Goal: Use online tool/utility: Utilize a website feature to perform a specific function

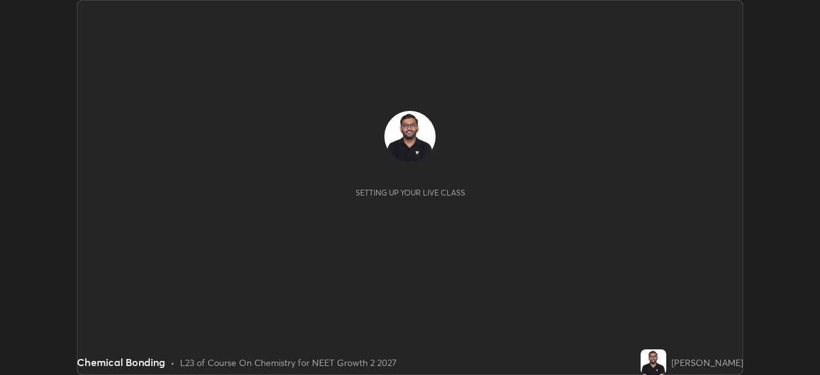
scroll to position [375, 819]
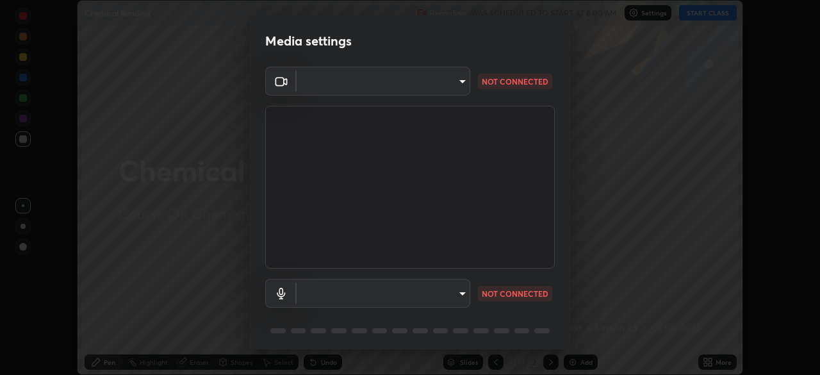
type input "f980875124209cf85bbf3f3452d6382f644449d4b80ed3042153ab235f4cb748"
type input "5fa097388a4fcdee07a10247f1d425762d8a7ac056759a89de49364f83e6b3d5"
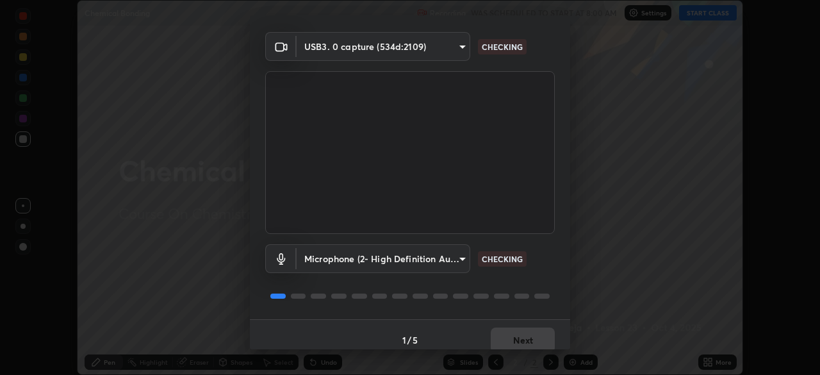
scroll to position [42, 0]
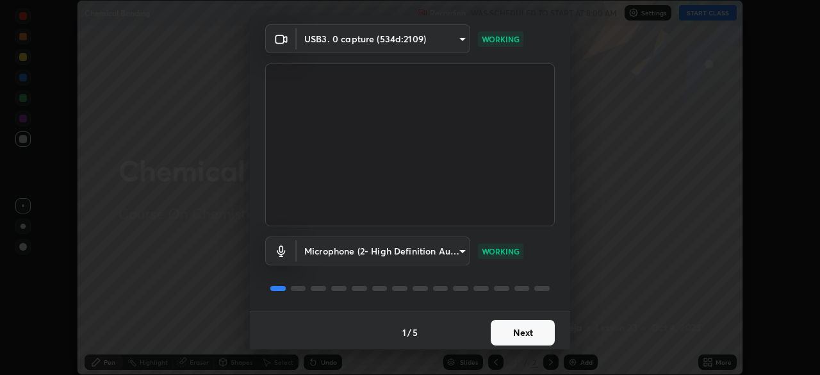
click at [502, 336] on button "Next" at bounding box center [523, 333] width 64 height 26
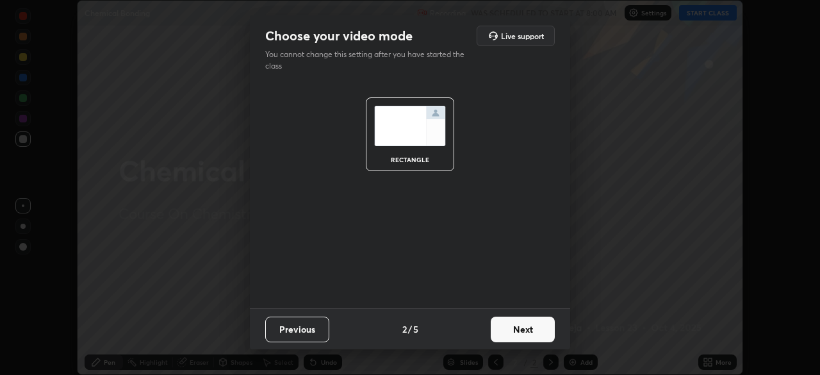
click at [512, 334] on button "Next" at bounding box center [523, 329] width 64 height 26
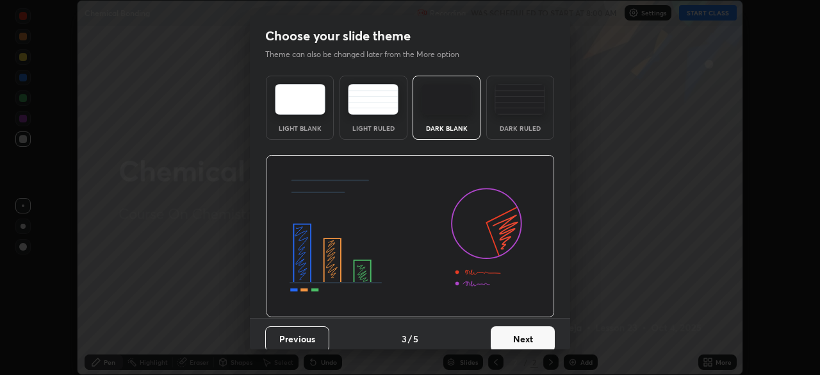
click at [511, 126] on div "Dark Ruled" at bounding box center [520, 128] width 51 height 6
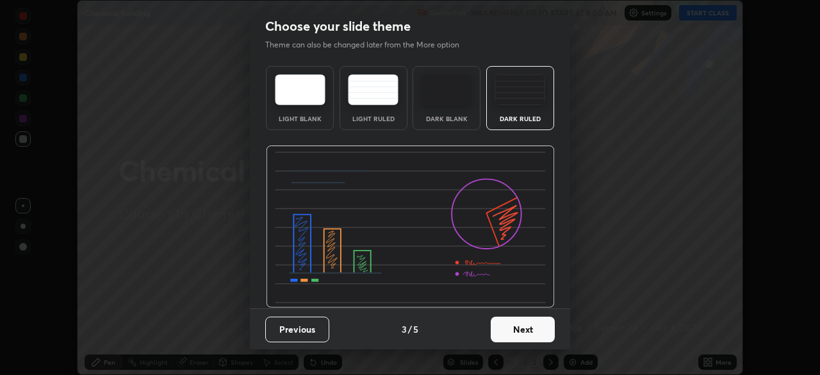
click at [547, 328] on button "Next" at bounding box center [523, 329] width 64 height 26
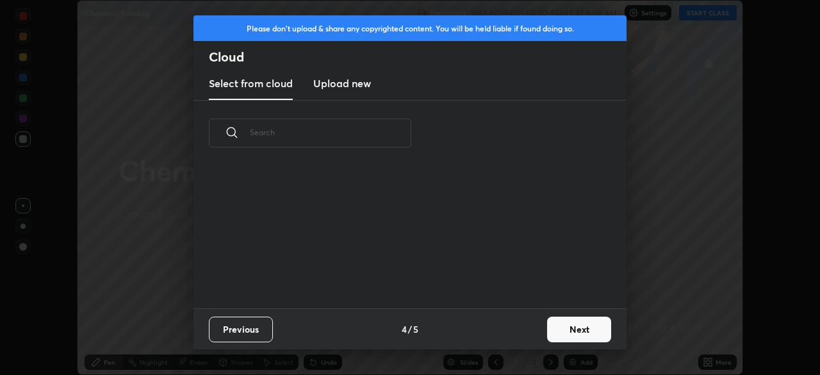
click at [553, 325] on button "Next" at bounding box center [579, 329] width 64 height 26
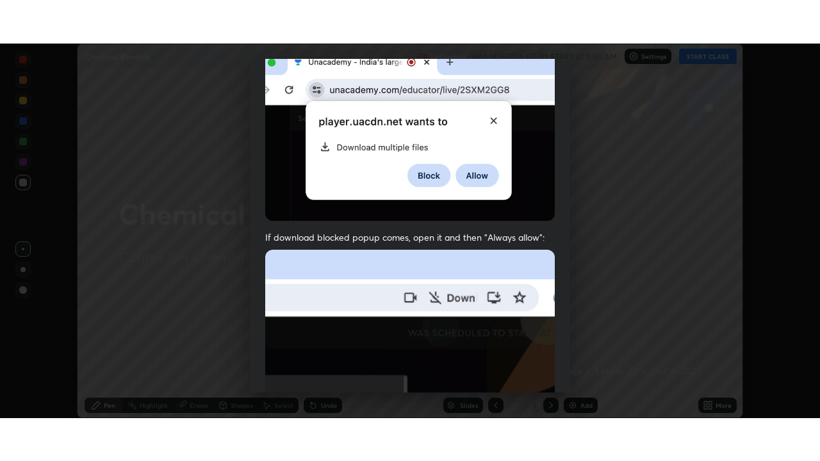
scroll to position [307, 0]
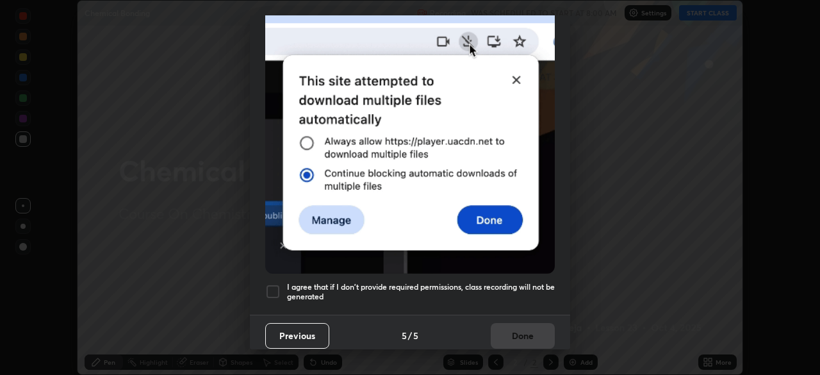
click at [454, 282] on h5 "I agree that if I don't provide required permissions, class recording will not …" at bounding box center [421, 292] width 268 height 20
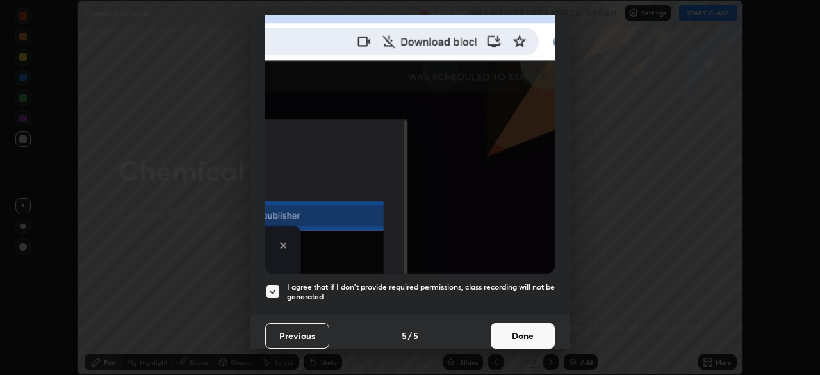
click at [504, 323] on button "Done" at bounding box center [523, 336] width 64 height 26
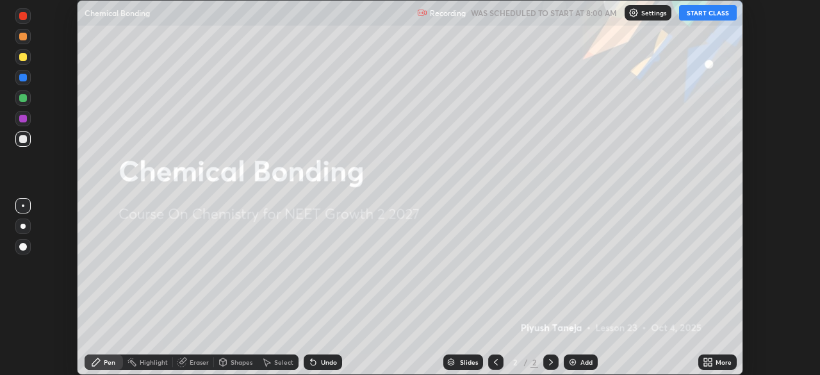
click at [705, 12] on button "START CLASS" at bounding box center [708, 12] width 58 height 15
click at [723, 363] on div "More" at bounding box center [723, 362] width 16 height 6
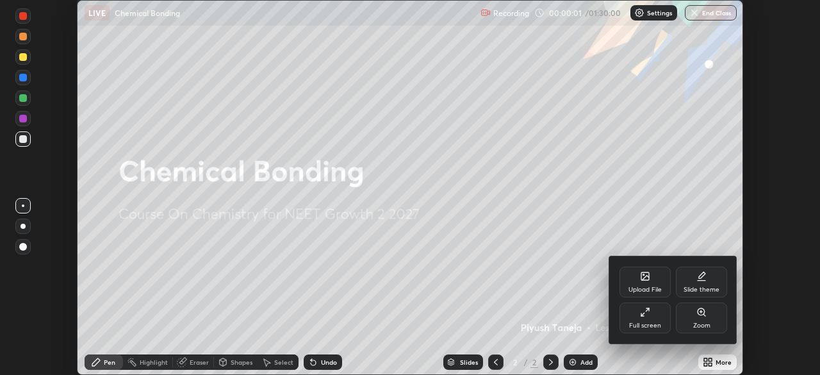
click at [655, 324] on div "Full screen" at bounding box center [645, 325] width 32 height 6
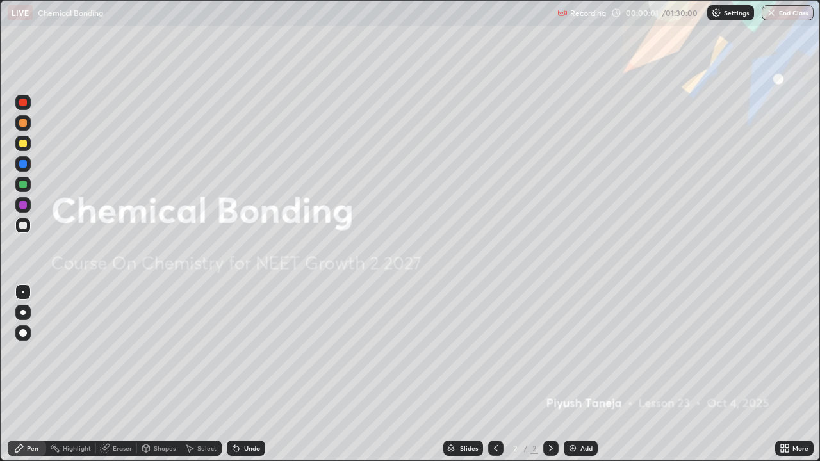
scroll to position [461, 820]
click at [582, 374] on div "Add" at bounding box center [586, 448] width 12 height 6
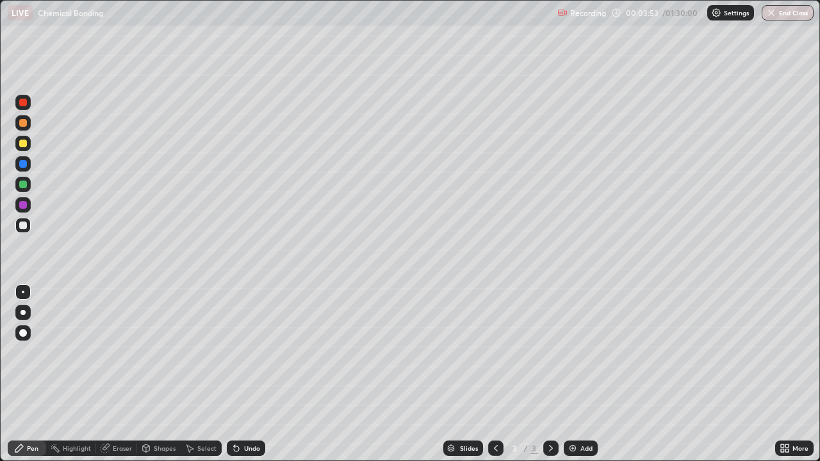
click at [250, 374] on div "Undo" at bounding box center [252, 448] width 16 height 6
click at [248, 374] on div "Undo" at bounding box center [246, 448] width 38 height 15
click at [115, 374] on div "Eraser" at bounding box center [122, 448] width 19 height 6
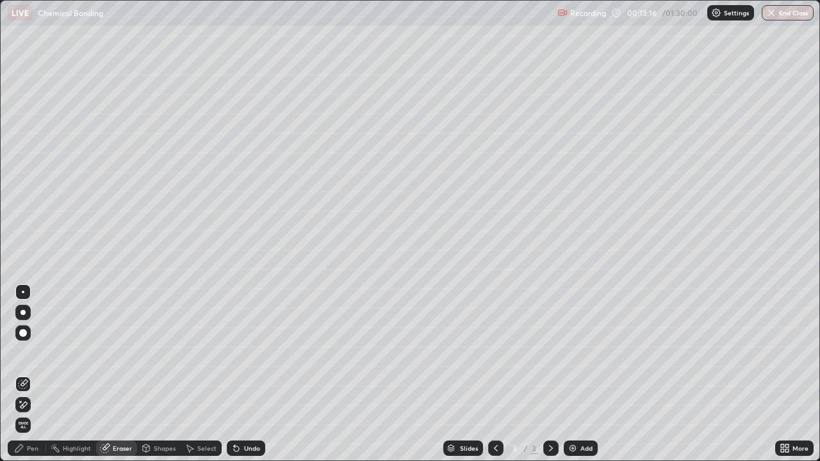
click at [23, 374] on icon at bounding box center [23, 405] width 10 height 11
click at [19, 374] on icon at bounding box center [19, 449] width 8 height 8
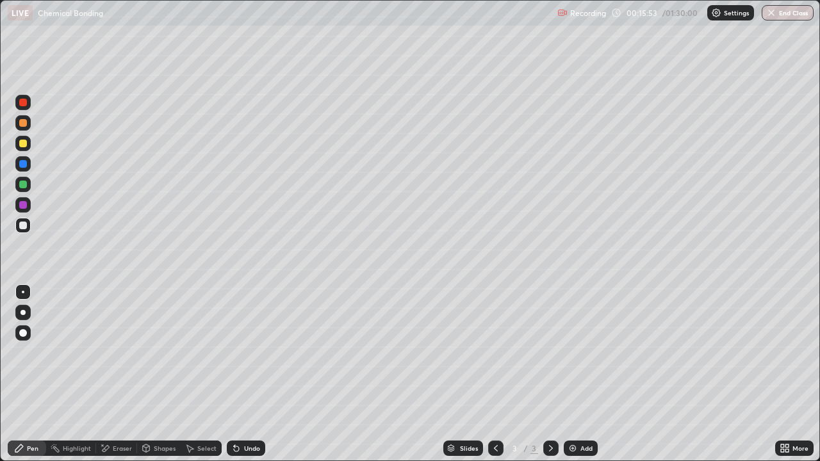
click at [581, 374] on div "Add" at bounding box center [586, 448] width 12 height 6
click at [493, 374] on icon at bounding box center [496, 448] width 10 height 10
click at [549, 374] on icon at bounding box center [551, 448] width 4 height 6
click at [161, 374] on div "Shapes" at bounding box center [165, 448] width 22 height 6
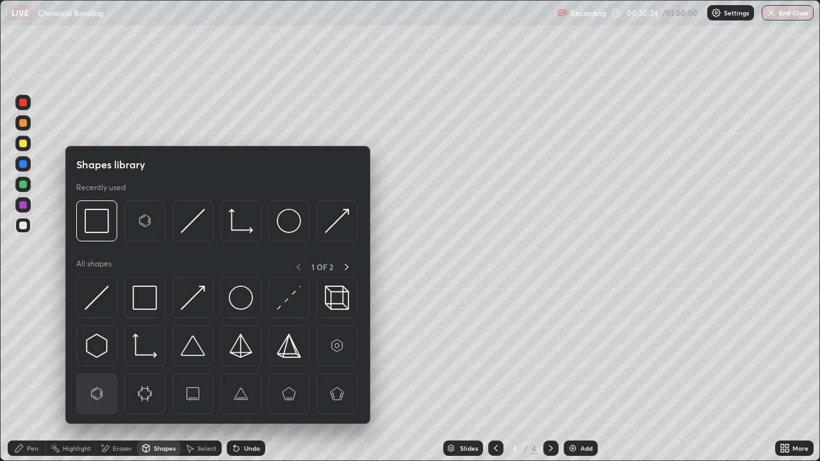
click at [109, 374] on img at bounding box center [97, 394] width 24 height 24
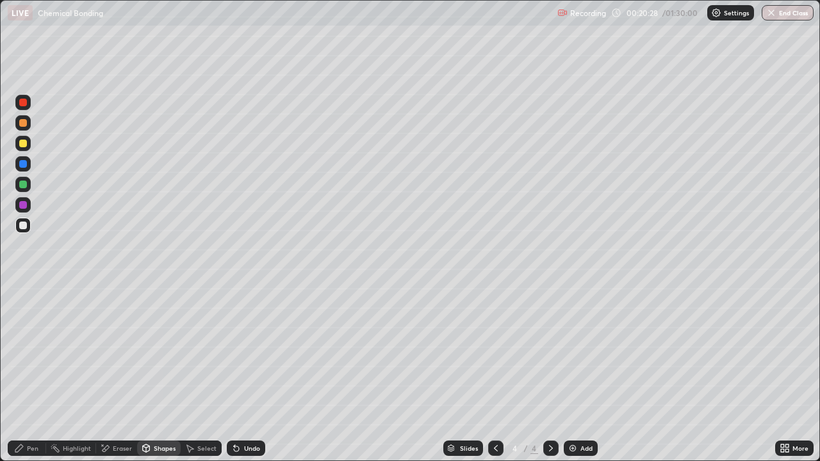
click at [28, 374] on div "Pen" at bounding box center [27, 448] width 38 height 15
click at [247, 374] on div "Undo" at bounding box center [252, 448] width 16 height 6
click at [251, 374] on div "Undo" at bounding box center [246, 448] width 38 height 15
click at [249, 374] on div "Undo" at bounding box center [252, 448] width 16 height 6
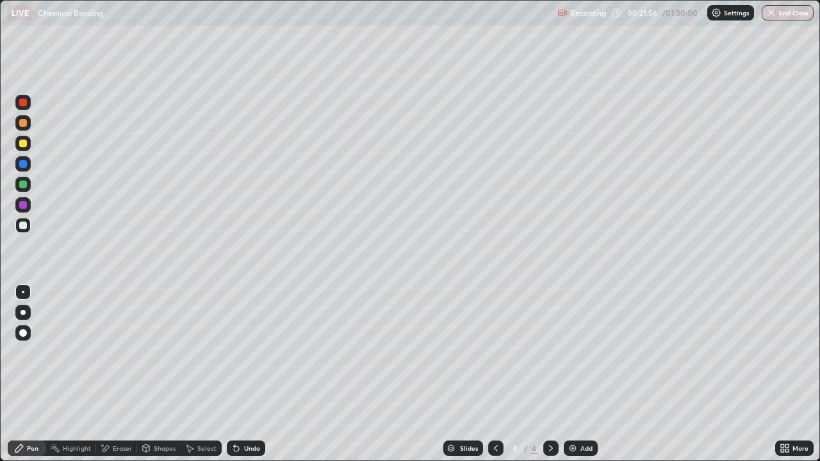
click at [254, 374] on div "Undo" at bounding box center [252, 448] width 16 height 6
click at [253, 374] on div "Undo" at bounding box center [252, 448] width 16 height 6
click at [252, 374] on div "Undo" at bounding box center [252, 448] width 16 height 6
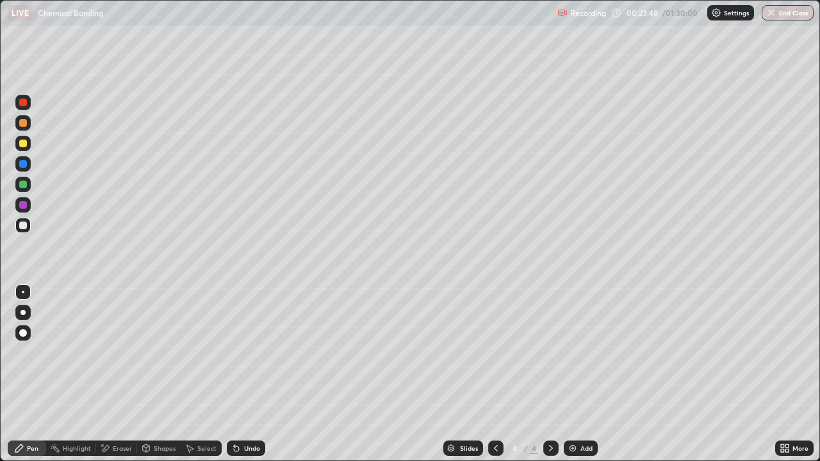
click at [165, 374] on div "Shapes" at bounding box center [165, 448] width 22 height 6
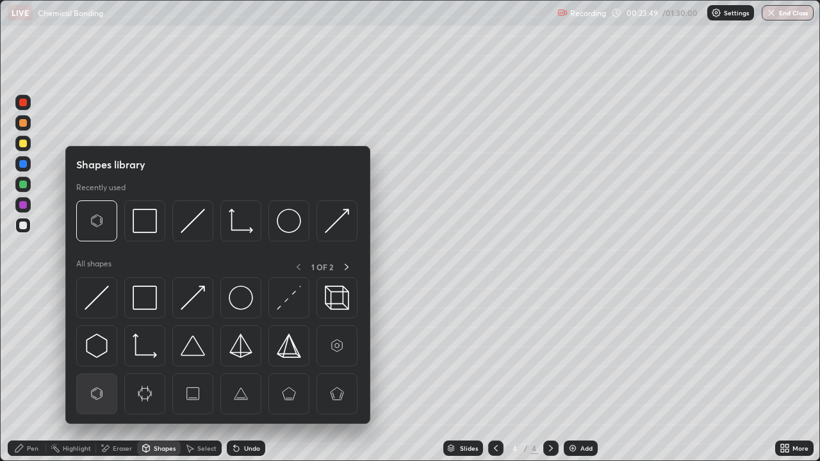
click at [104, 374] on img at bounding box center [97, 394] width 24 height 24
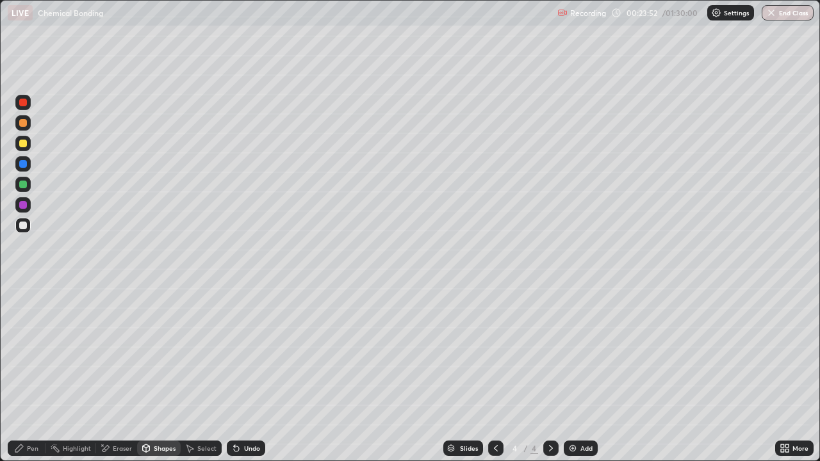
click at [26, 374] on div "Pen" at bounding box center [27, 448] width 38 height 15
click at [120, 374] on div "Eraser" at bounding box center [122, 448] width 19 height 6
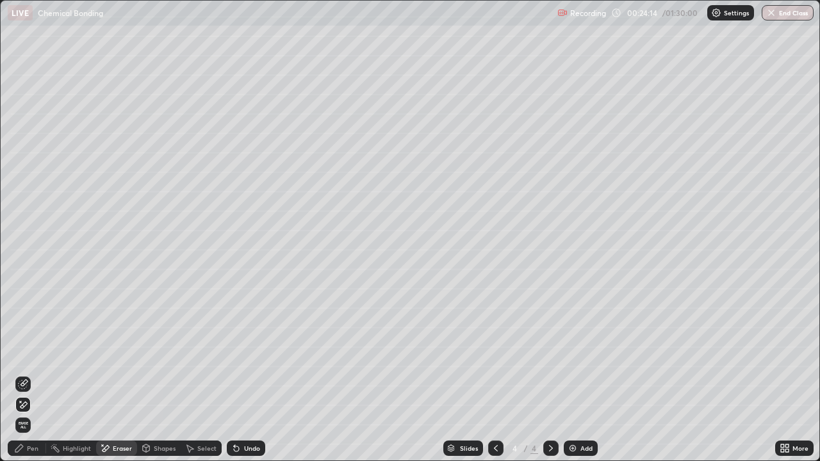
click at [156, 374] on div "Shapes" at bounding box center [165, 448] width 22 height 6
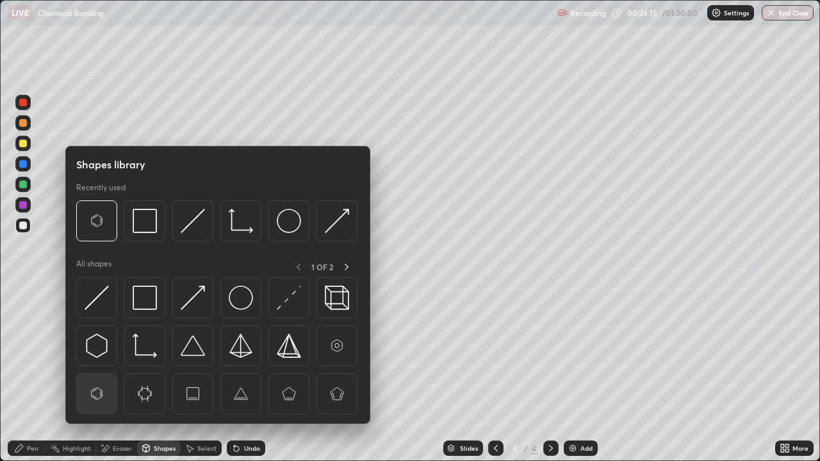
click at [97, 374] on img at bounding box center [97, 394] width 24 height 24
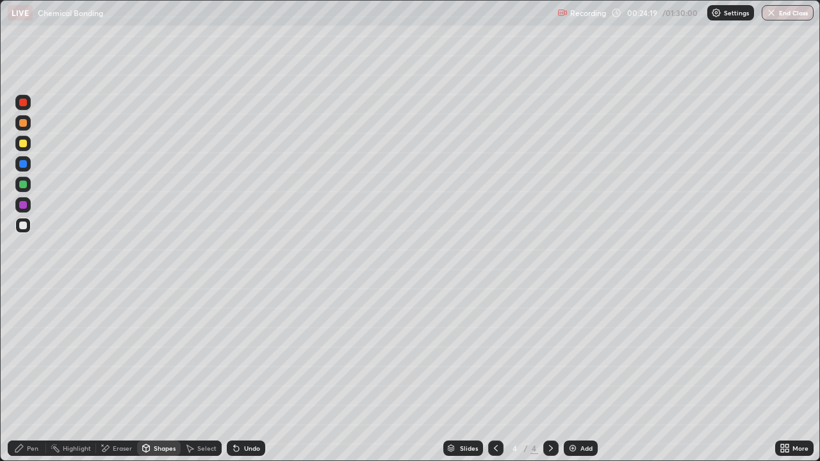
click at [22, 374] on icon at bounding box center [19, 448] width 10 height 10
click at [199, 374] on div "Select" at bounding box center [206, 448] width 19 height 6
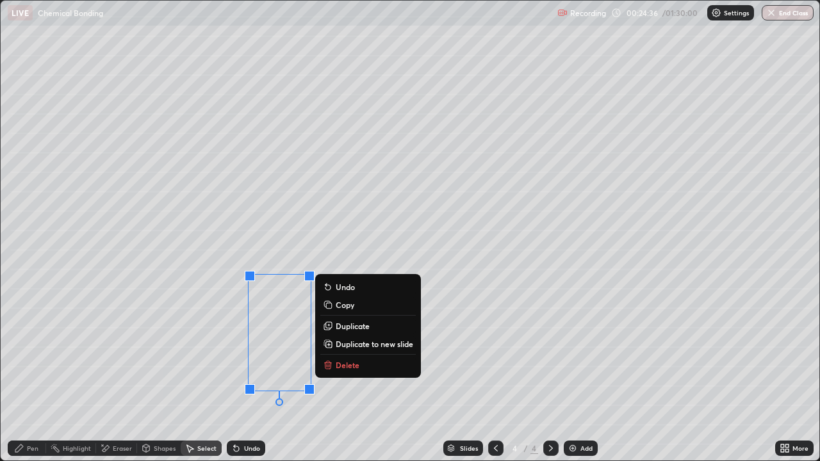
click at [20, 374] on icon at bounding box center [19, 448] width 10 height 10
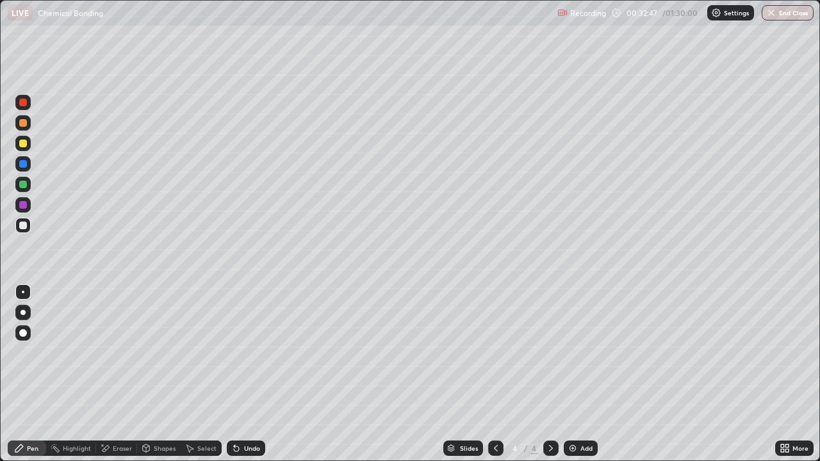
click at [578, 374] on div "Add" at bounding box center [581, 448] width 34 height 15
click at [12, 374] on div "Pen" at bounding box center [27, 448] width 38 height 15
click at [247, 374] on div "Undo" at bounding box center [246, 448] width 38 height 15
click at [582, 374] on div "Add" at bounding box center [581, 448] width 34 height 15
click at [163, 374] on div "Shapes" at bounding box center [165, 448] width 22 height 6
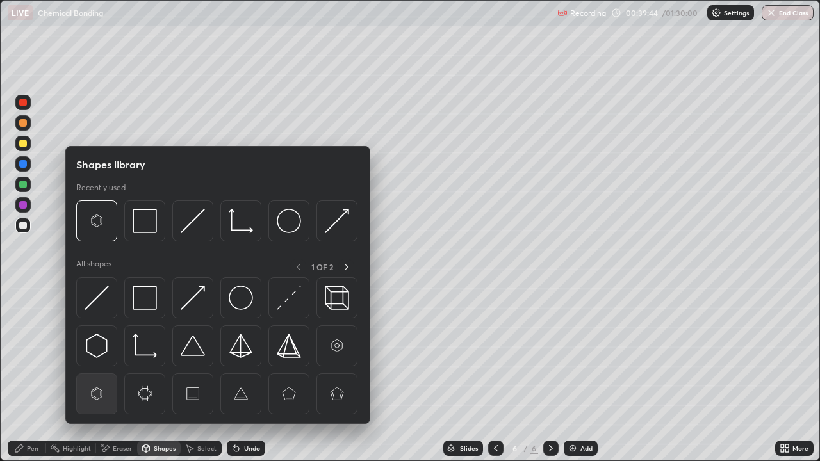
click at [110, 374] on div at bounding box center [96, 393] width 41 height 41
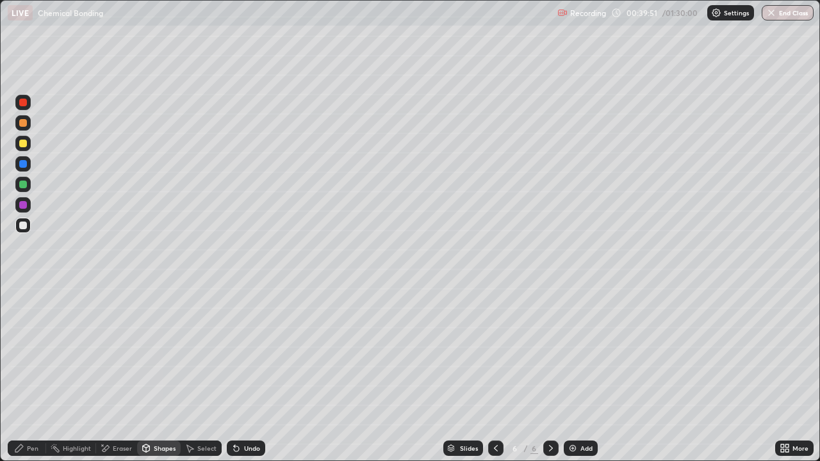
click at [29, 374] on div "Pen" at bounding box center [27, 448] width 38 height 15
